Goal: Task Accomplishment & Management: Use online tool/utility

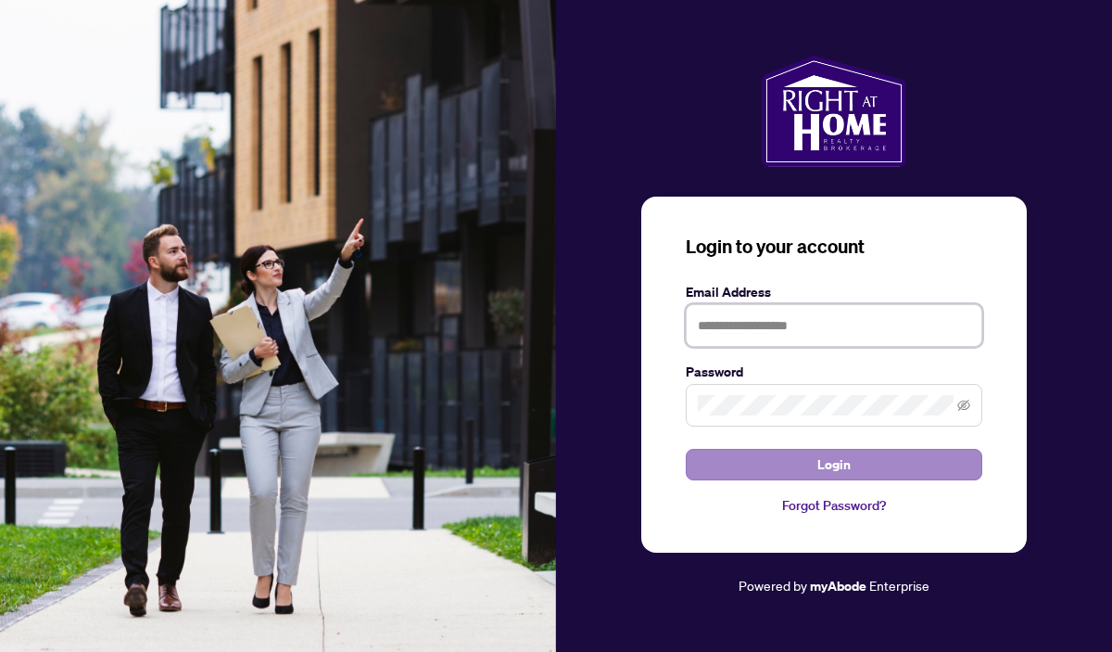
type input "**********"
click at [798, 465] on button "Login" at bounding box center [834, 465] width 297 height 32
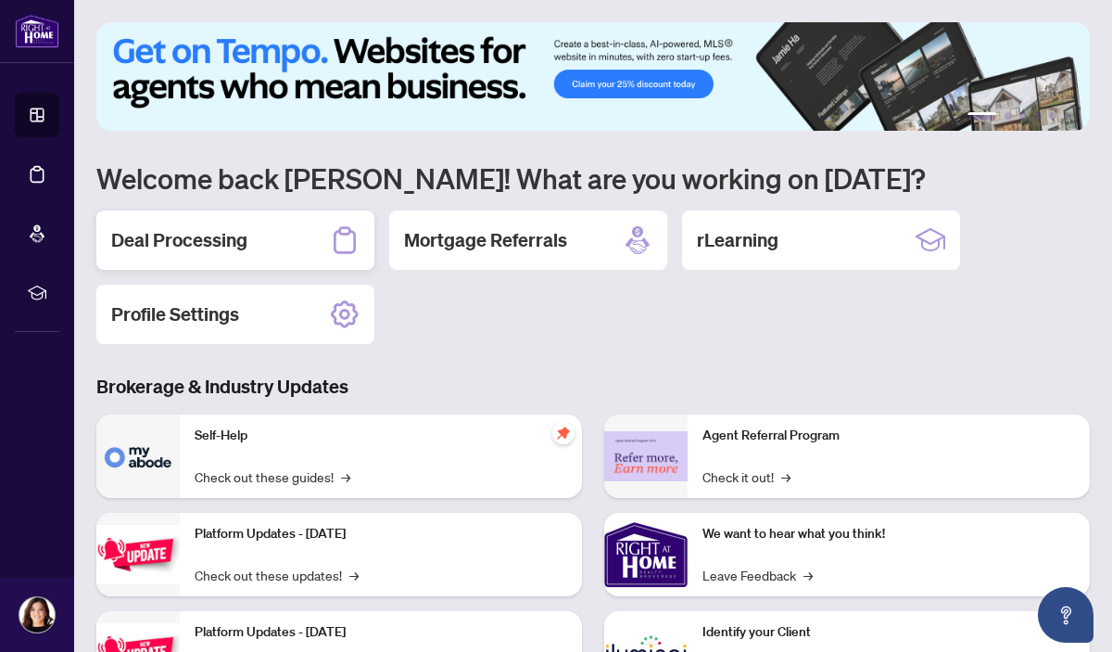
click at [255, 240] on div "Deal Processing" at bounding box center [235, 239] width 278 height 59
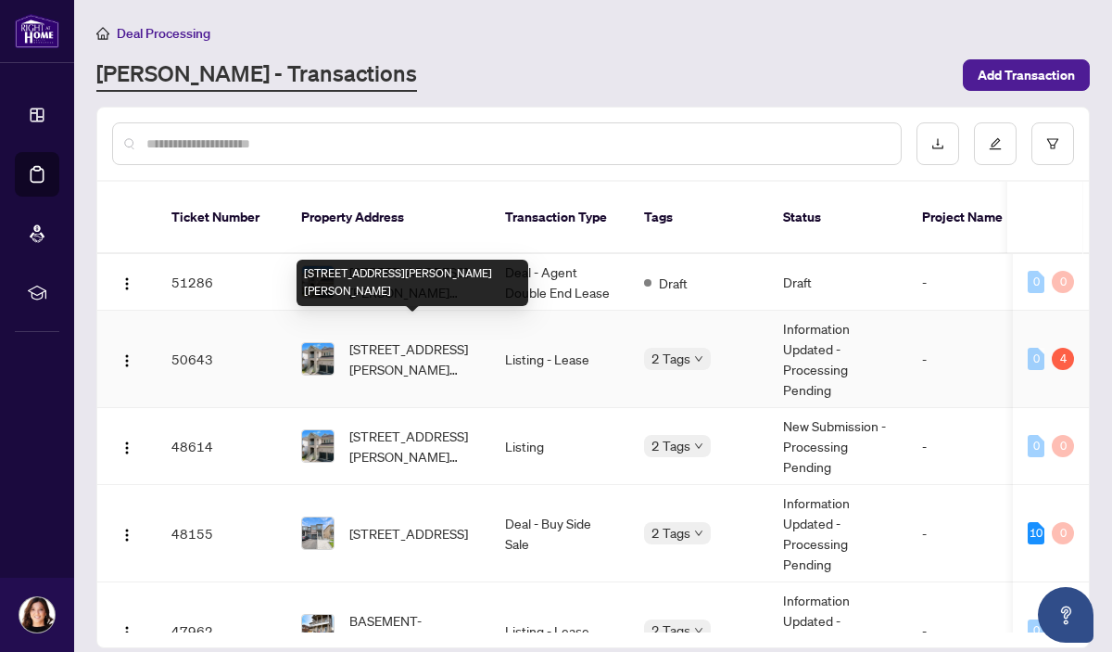
click at [425, 343] on span "[STREET_ADDRESS][PERSON_NAME][PERSON_NAME]" at bounding box center [412, 358] width 126 height 41
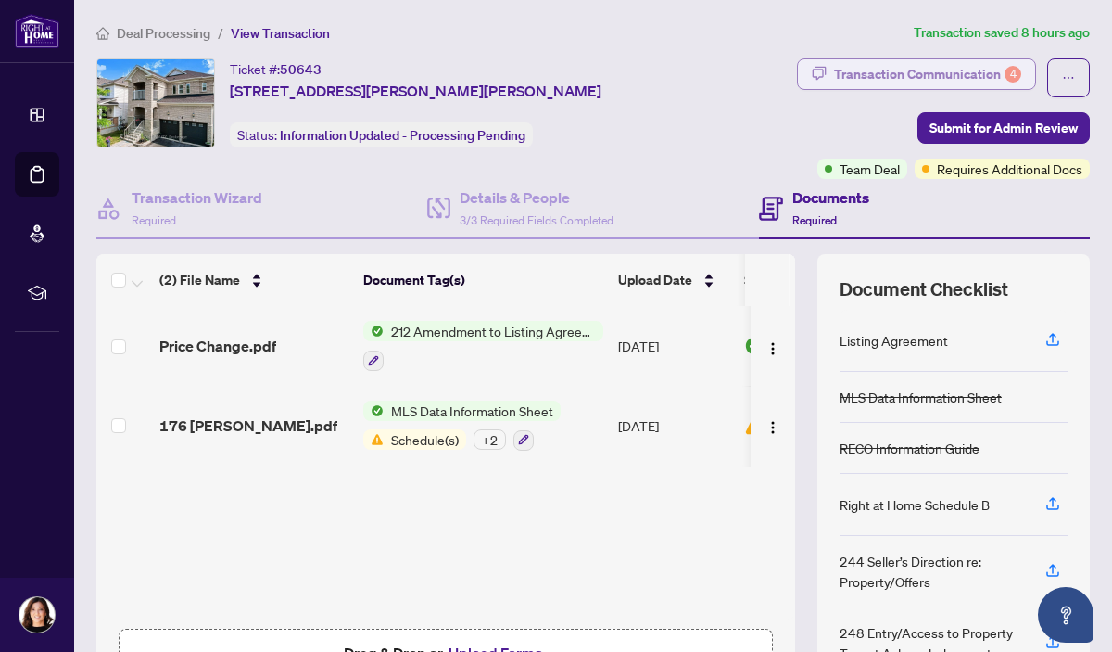
click at [922, 82] on div "Transaction Communication 4" at bounding box center [927, 74] width 187 height 30
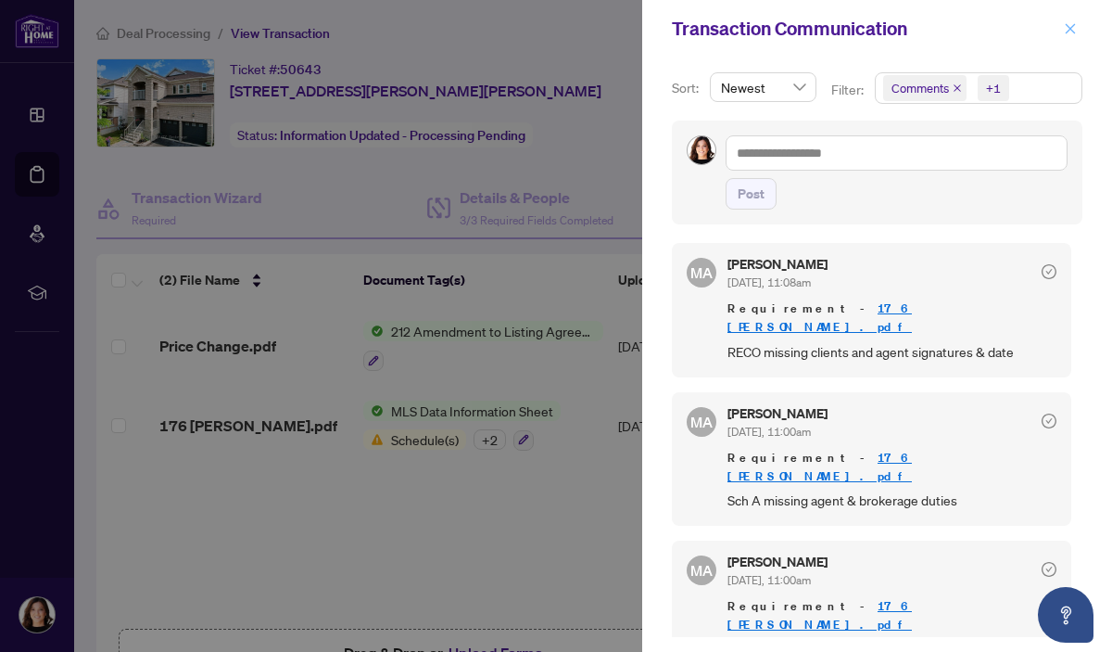
click at [1072, 24] on icon "close" at bounding box center [1070, 28] width 13 height 13
